Goal: Find specific page/section: Find specific page/section

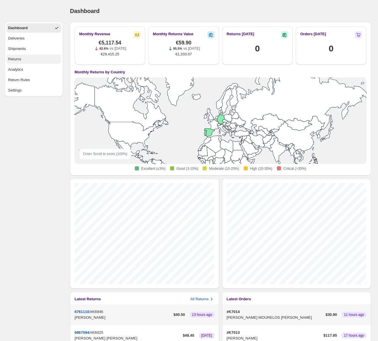
click at [29, 58] on button "Returns" at bounding box center [33, 59] width 55 height 9
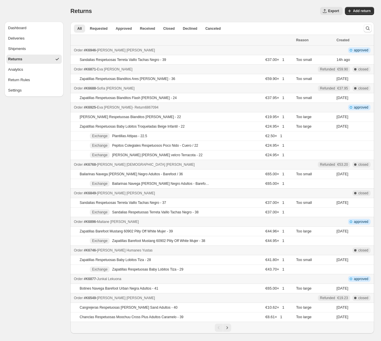
click at [163, 109] on div "Order #K6925 - [PERSON_NAME] [PERSON_NAME] - Return 6867094" at bounding box center [183, 108] width 219 height 6
click at [130, 29] on span "Approved" at bounding box center [124, 28] width 16 height 5
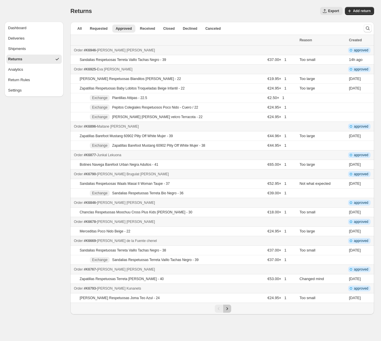
click at [227, 308] on icon "Next" at bounding box center [226, 308] width 1 height 3
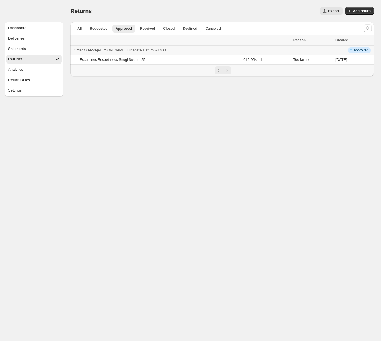
click at [183, 51] on div "Order #K6653 - Iryna Kunanets - Return 5747600" at bounding box center [182, 50] width 216 height 6
click at [219, 71] on icon "Previous" at bounding box center [219, 71] width 6 height 6
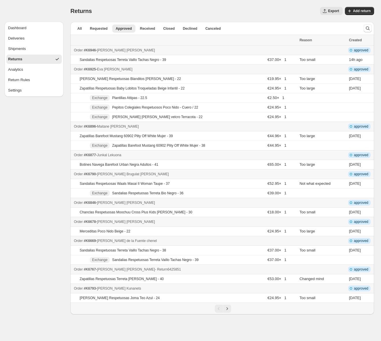
click at [164, 269] on div "Order #K6767 - Ana Nieto - Return 6425851" at bounding box center [185, 270] width 222 height 6
click at [204, 240] on div "Order #K6669 - Angela de la Fuente chenel - Return 9435386" at bounding box center [185, 241] width 222 height 6
click at [183, 224] on div "Order #K6678 - Verónica Ruiz Recio - Return 6068472" at bounding box center [185, 222] width 222 height 6
click at [202, 221] on div "Order #K6678 - Verónica Ruiz Recio - Return 6068472" at bounding box center [185, 222] width 222 height 6
click at [217, 203] on div "Order #K6846 - Vanessa Sancho - Return 7445977" at bounding box center [185, 203] width 222 height 6
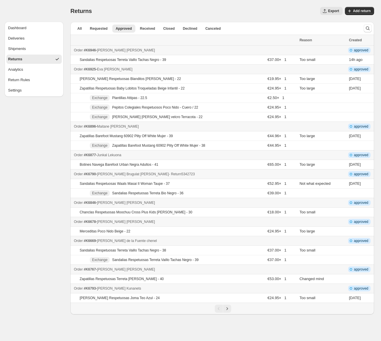
click at [204, 175] on div "Order #K6790 - Estel Brugulat Roselló - Return 5342723" at bounding box center [185, 174] width 222 height 6
click at [205, 123] on td "Order #K6896 - Maitane Santisteban López - Return 2721789" at bounding box center [184, 127] width 228 height 10
click at [241, 127] on div "Order #K6896 - Maitane Santisteban López - Return 2721789" at bounding box center [185, 127] width 222 height 6
click at [100, 30] on span "Requested" at bounding box center [99, 28] width 18 height 5
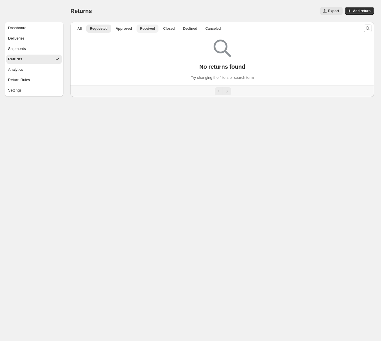
click at [147, 29] on span "Received" at bounding box center [147, 28] width 15 height 5
click at [177, 31] on button "Closed" at bounding box center [169, 29] width 18 height 8
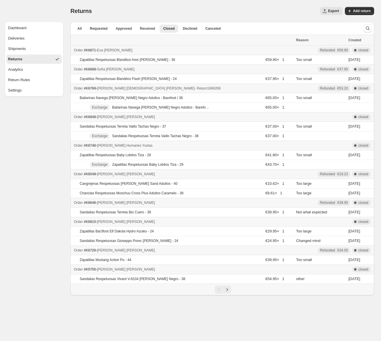
click at [198, 90] on div "Order #K6768 - Delia Pastor Marente - Return 1666269" at bounding box center [183, 88] width 219 height 6
